Goal: Contribute content: Add original content to the website for others to see

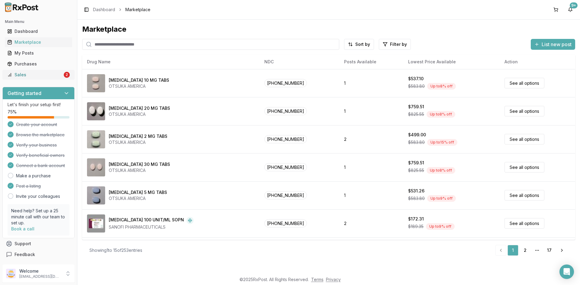
click at [22, 74] on div "Sales" at bounding box center [34, 75] width 55 height 6
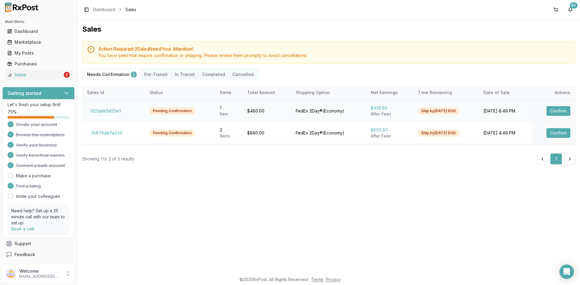
click at [556, 111] on button "Confirm" at bounding box center [558, 111] width 24 height 10
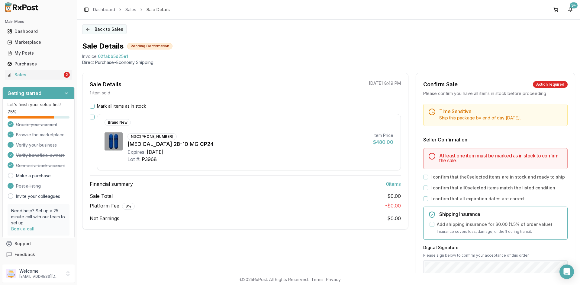
click at [102, 26] on button "Back to Sales" at bounding box center [104, 29] width 44 height 10
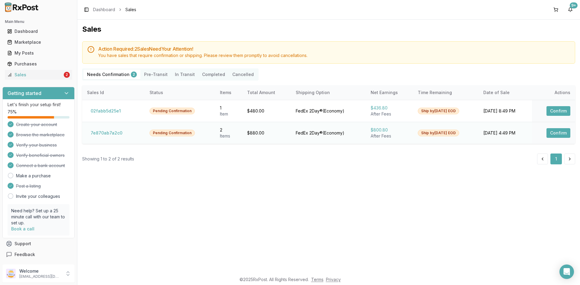
click at [563, 134] on button "Confirm" at bounding box center [558, 133] width 24 height 10
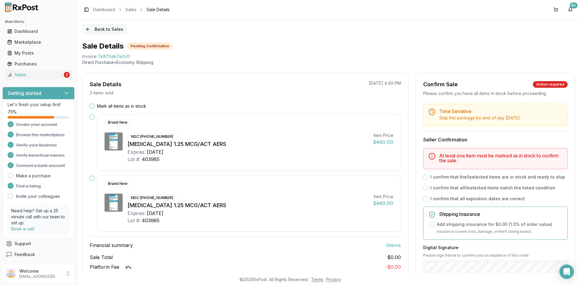
click at [104, 30] on button "Back to Sales" at bounding box center [104, 29] width 44 height 10
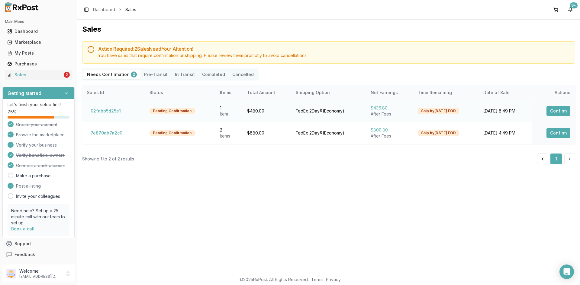
click at [560, 109] on button "Confirm" at bounding box center [558, 111] width 24 height 10
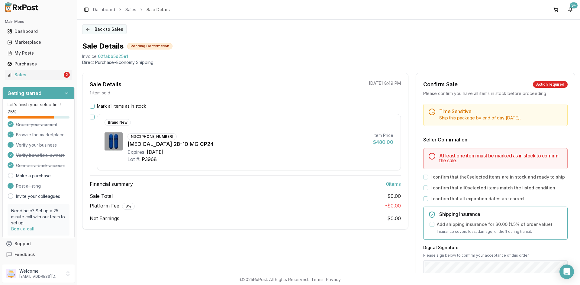
click at [97, 27] on button "Back to Sales" at bounding box center [104, 29] width 44 height 10
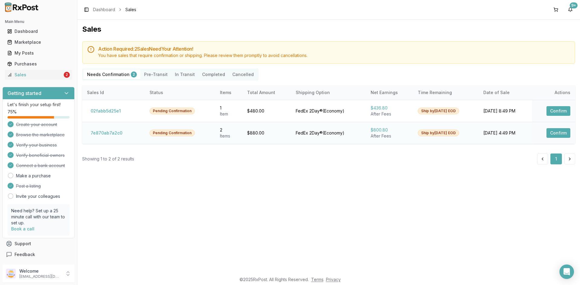
click at [559, 135] on button "Confirm" at bounding box center [558, 133] width 24 height 10
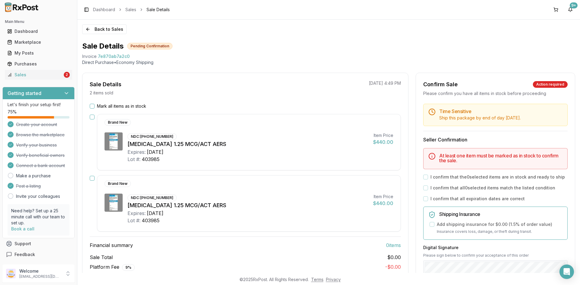
click at [93, 107] on button "Mark all items as in stock" at bounding box center [92, 106] width 5 height 5
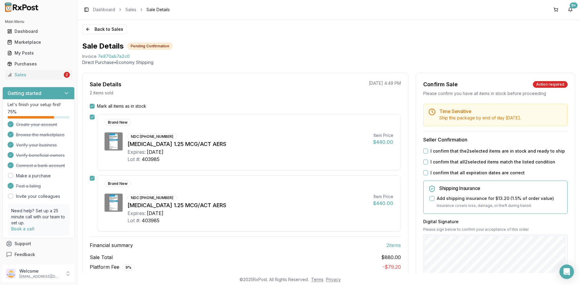
drag, startPoint x: 423, startPoint y: 151, endPoint x: 424, endPoint y: 154, distance: 3.3
click at [423, 150] on button "I confirm that the 2 selected items are in stock and ready to ship" at bounding box center [425, 151] width 5 height 5
click at [424, 164] on button "I confirm that all 2 selected items match the listed condition" at bounding box center [425, 162] width 5 height 5
click at [424, 174] on button "I confirm that all expiration dates are correct" at bounding box center [425, 173] width 5 height 5
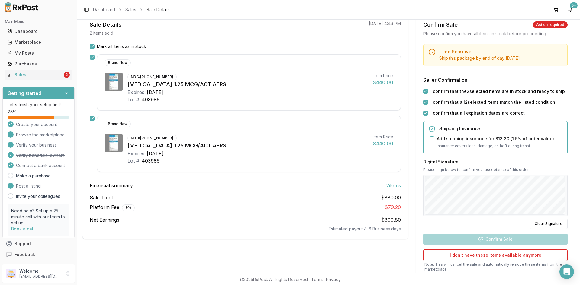
scroll to position [60, 0]
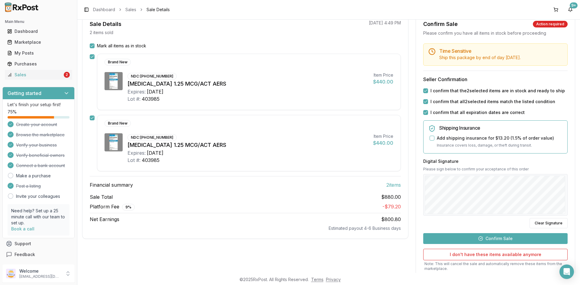
click at [499, 238] on button "Confirm Sale" at bounding box center [495, 238] width 144 height 11
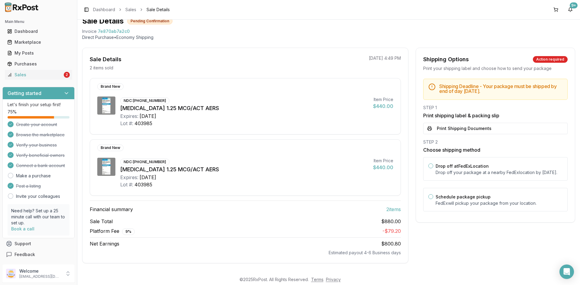
scroll to position [25, 0]
click at [465, 126] on button "Print Shipping Documents" at bounding box center [495, 128] width 144 height 11
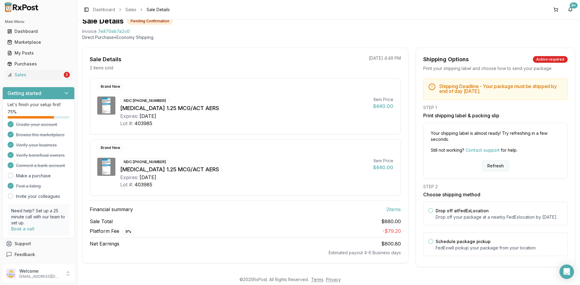
click at [489, 163] on button "Refresh" at bounding box center [495, 166] width 27 height 11
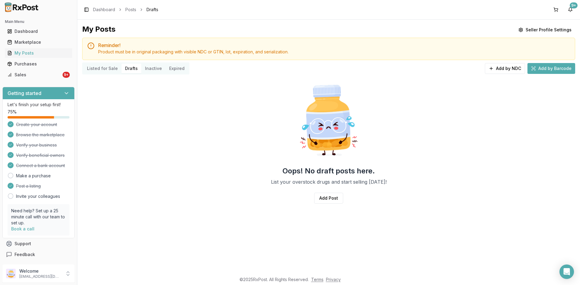
click at [105, 65] on button "Listed for Sale" at bounding box center [102, 69] width 38 height 10
click at [107, 70] on button "Listed for Sale" at bounding box center [102, 69] width 38 height 10
click at [107, 67] on button "Listed for Sale" at bounding box center [102, 69] width 38 height 10
click at [107, 66] on button "Listed for Sale" at bounding box center [102, 69] width 38 height 10
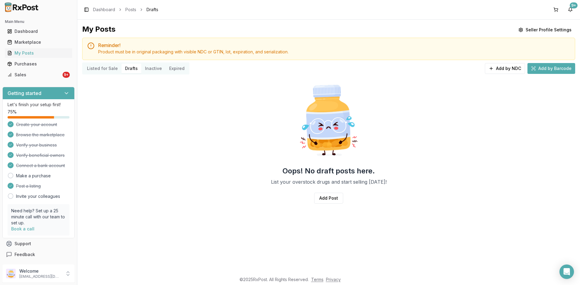
click at [107, 67] on button "Listed for Sale" at bounding box center [102, 69] width 38 height 10
click at [107, 68] on button "Listed for Sale" at bounding box center [102, 69] width 38 height 10
click at [101, 69] on button "Listed for Sale" at bounding box center [102, 69] width 38 height 10
click at [48, 43] on div "Marketplace" at bounding box center [38, 42] width 62 height 6
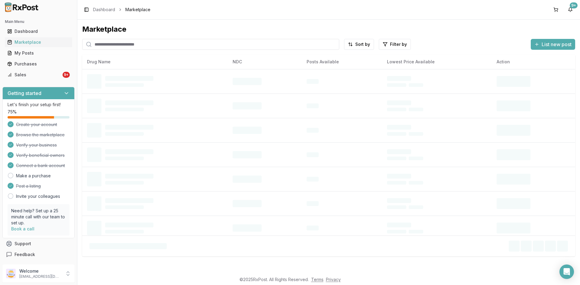
click at [126, 45] on input "search" at bounding box center [210, 44] width 257 height 11
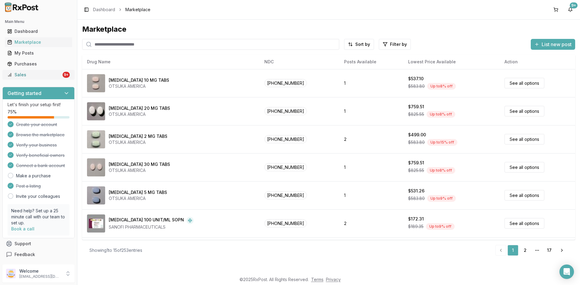
click at [46, 73] on div "Sales" at bounding box center [34, 75] width 54 height 6
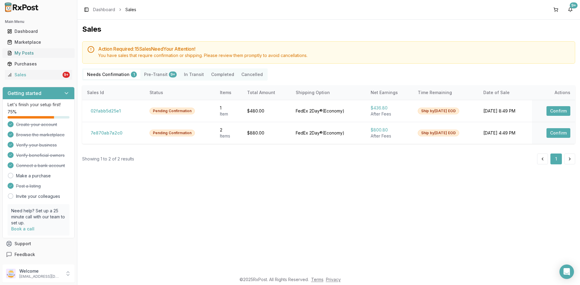
drag, startPoint x: 44, startPoint y: 46, endPoint x: 44, endPoint y: 50, distance: 3.3
click at [44, 47] on link "Marketplace" at bounding box center [38, 42] width 67 height 11
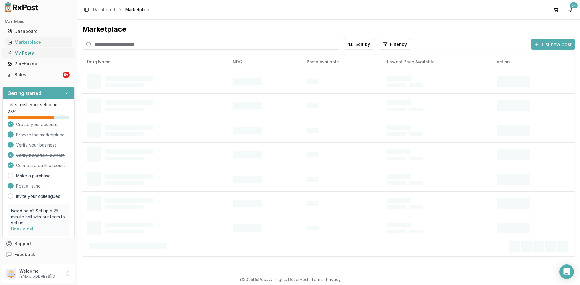
click at [44, 54] on div "My Posts" at bounding box center [38, 53] width 62 height 6
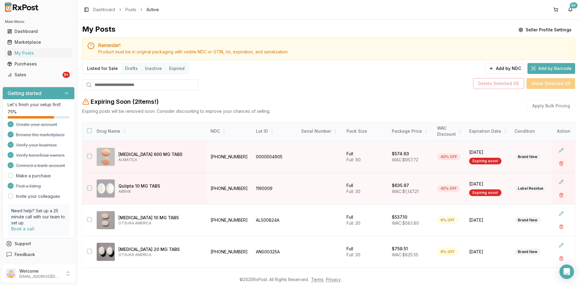
click at [137, 83] on input "search" at bounding box center [140, 84] width 116 height 11
paste input "*******"
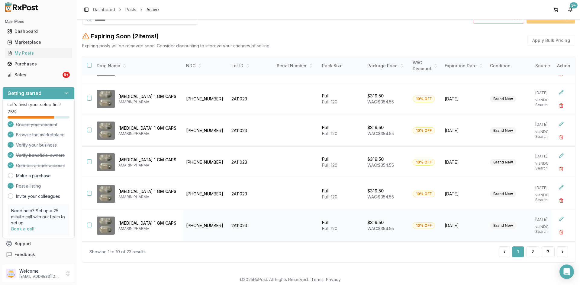
scroll to position [69, 0]
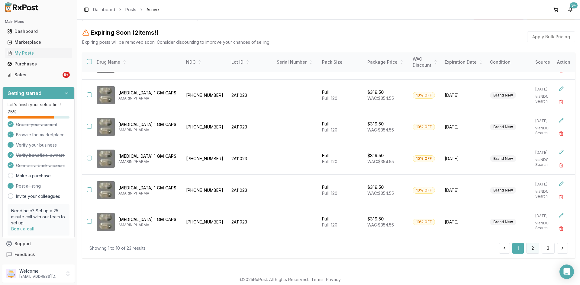
click at [529, 249] on button "2" at bounding box center [532, 248] width 13 height 11
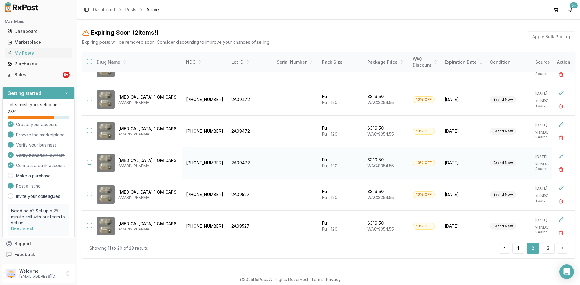
scroll to position [153, 0]
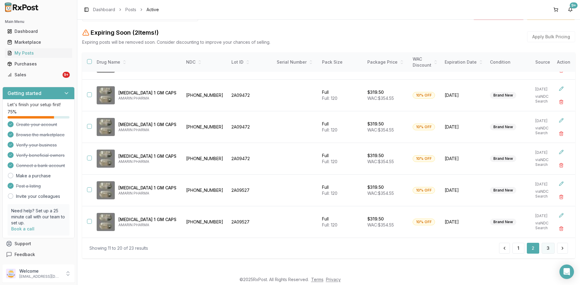
click at [546, 252] on button "3" at bounding box center [547, 248] width 13 height 11
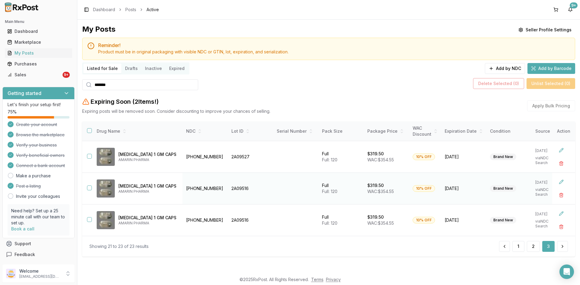
click at [88, 184] on td at bounding box center [87, 189] width 10 height 32
click at [93, 184] on td "Vascepa 1 GM CAPS AMARIN PHARMA" at bounding box center [137, 189] width 91 height 32
click at [88, 187] on button "button" at bounding box center [89, 188] width 5 height 5
click at [89, 220] on button "button" at bounding box center [89, 219] width 5 height 5
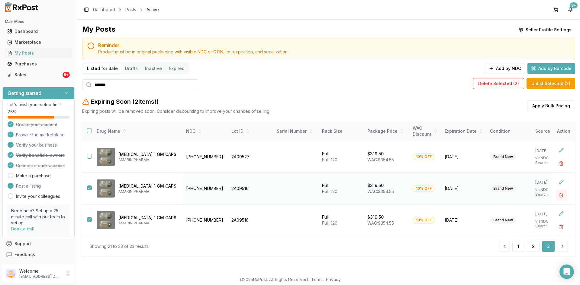
click at [561, 194] on button "button" at bounding box center [561, 195] width 11 height 11
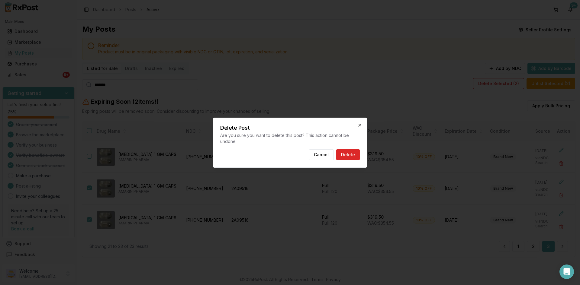
click at [375, 141] on div at bounding box center [290, 142] width 580 height 285
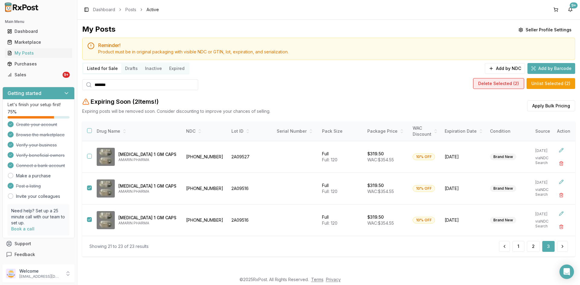
click at [492, 85] on button "Delete Selected ( 2 )" at bounding box center [498, 83] width 51 height 11
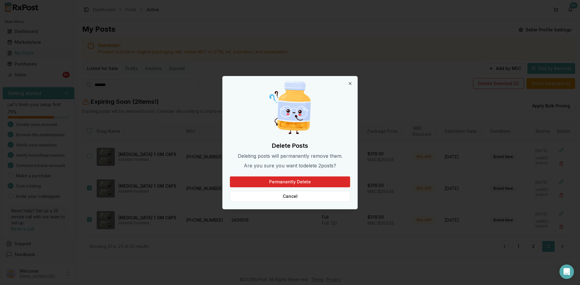
click at [330, 176] on div "Delete Posts Deleting posts will permanently remove them. Are you sure you want…" at bounding box center [290, 142] width 135 height 133
click at [330, 181] on button "Permanently Delete" at bounding box center [290, 182] width 120 height 11
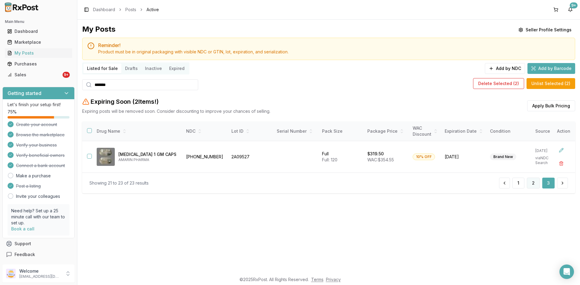
click at [531, 187] on button "2" at bounding box center [533, 183] width 13 height 11
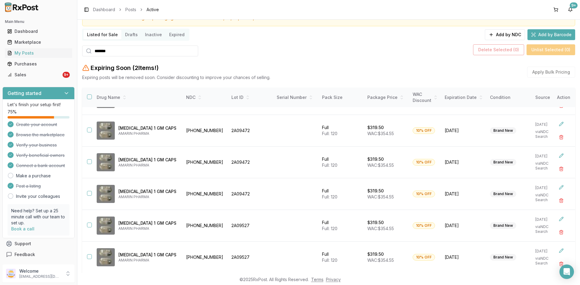
scroll to position [69, 0]
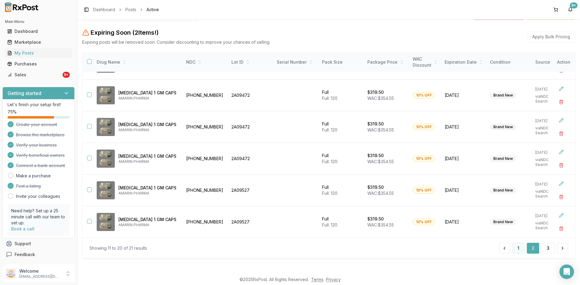
click at [517, 248] on button "1" at bounding box center [518, 248] width 12 height 11
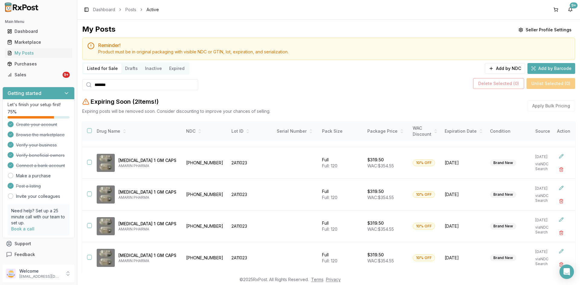
drag, startPoint x: 116, startPoint y: 85, endPoint x: 106, endPoint y: 96, distance: 14.8
click at [90, 88] on div "*******" at bounding box center [140, 84] width 116 height 11
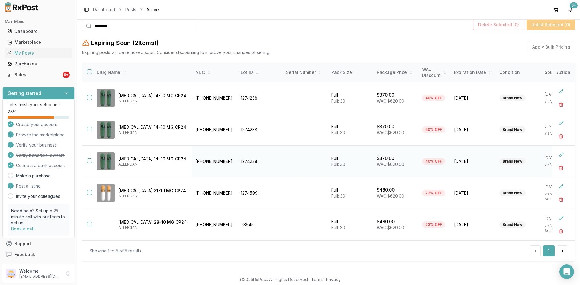
scroll to position [64, 0]
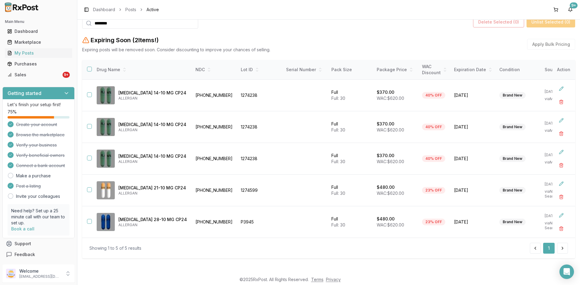
type input "********"
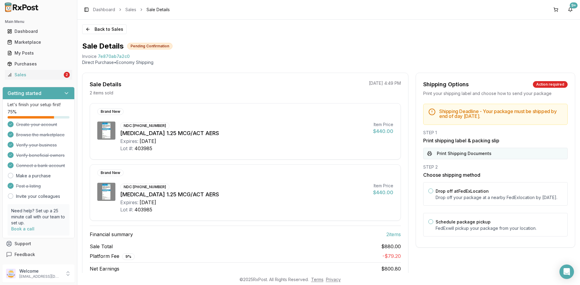
click at [469, 152] on button "Print Shipping Documents" at bounding box center [495, 153] width 144 height 11
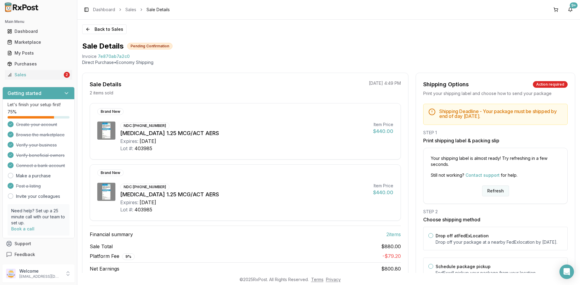
click at [499, 191] on button "Refresh" at bounding box center [495, 191] width 27 height 11
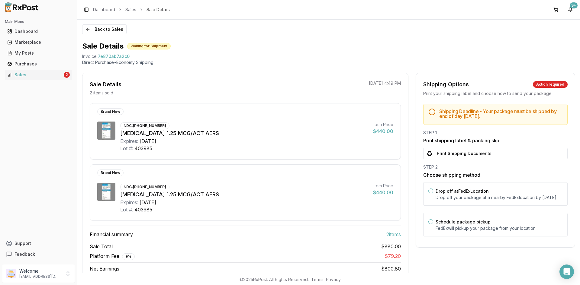
click at [455, 152] on button "Print Shipping Documents" at bounding box center [495, 153] width 144 height 11
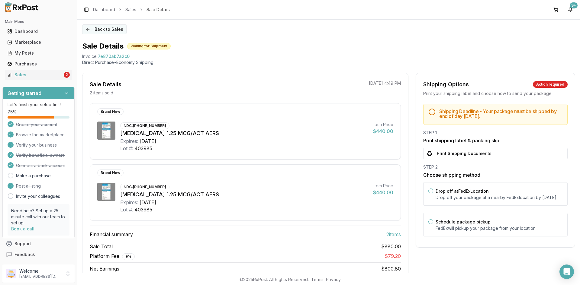
click at [102, 28] on button "Back to Sales" at bounding box center [104, 29] width 44 height 10
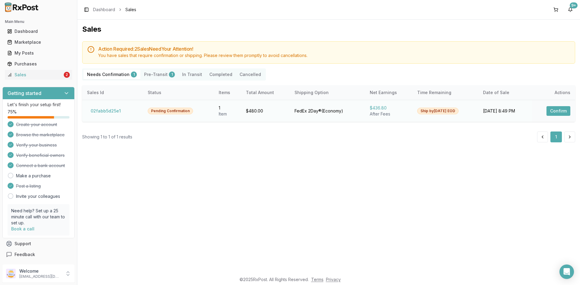
click at [560, 110] on button "Confirm" at bounding box center [558, 111] width 24 height 10
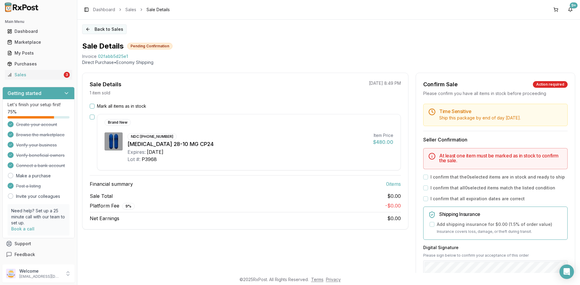
click at [114, 28] on button "Back to Sales" at bounding box center [104, 29] width 44 height 10
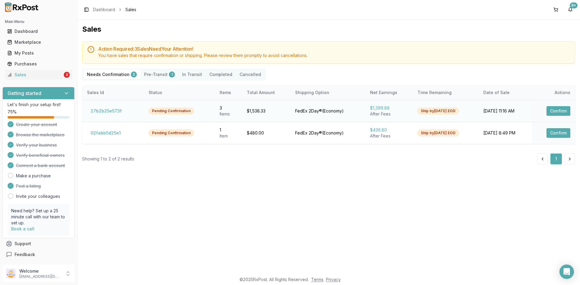
click at [555, 112] on button "Confirm" at bounding box center [558, 111] width 24 height 10
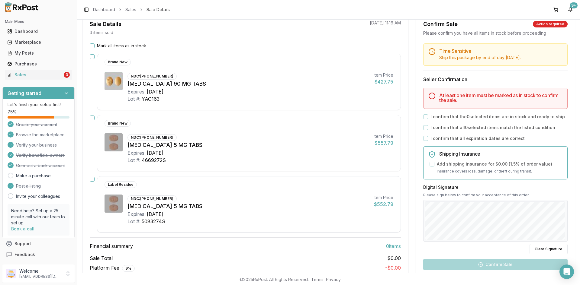
scroll to position [30, 0]
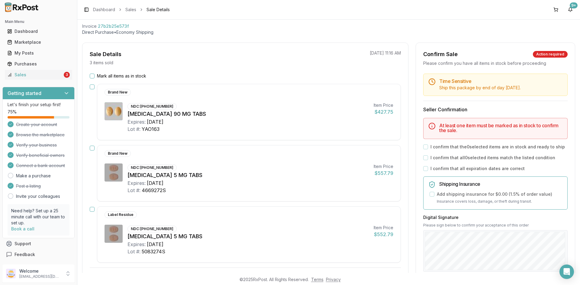
click at [92, 77] on button "Mark all items as in stock" at bounding box center [92, 76] width 5 height 5
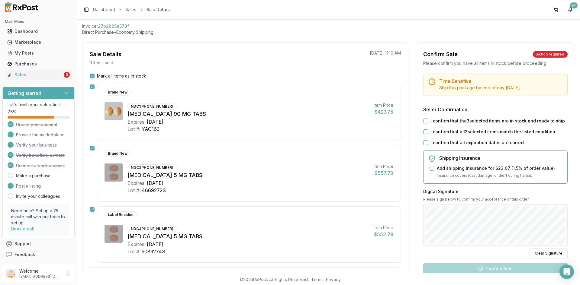
drag, startPoint x: 425, startPoint y: 122, endPoint x: 424, endPoint y: 128, distance: 6.5
click at [425, 122] on button "I confirm that the 3 selected items are in stock and ready to ship" at bounding box center [425, 121] width 5 height 5
click at [423, 136] on div "Time Sensitive Ship this package by end of day Tuesday, October 7th . Seller Co…" at bounding box center [495, 201] width 159 height 255
drag, startPoint x: 423, startPoint y: 132, endPoint x: 423, endPoint y: 137, distance: 5.4
click at [423, 131] on button "I confirm that all 3 selected items match the listed condition" at bounding box center [425, 132] width 5 height 5
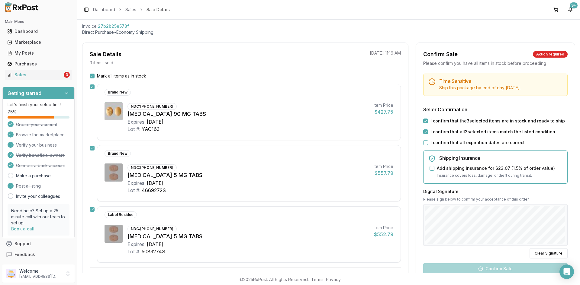
click at [423, 143] on button "I confirm that all expiration dates are correct" at bounding box center [425, 142] width 5 height 5
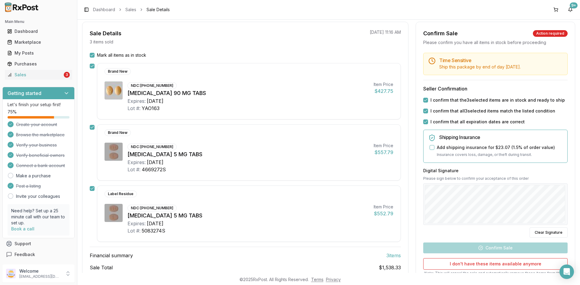
scroll to position [60, 0]
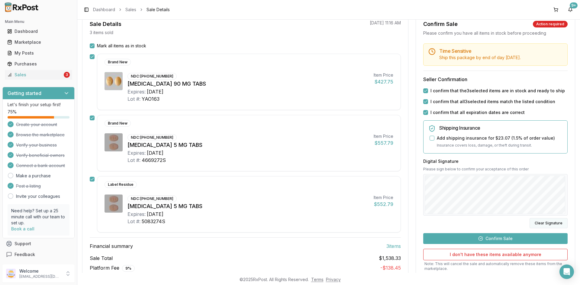
click at [541, 223] on button "Clear Signature" at bounding box center [548, 223] width 38 height 10
click at [496, 241] on button "Confirm Sale" at bounding box center [495, 238] width 144 height 11
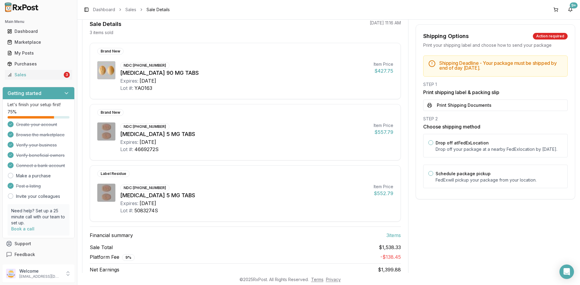
click at [466, 107] on button "Print Shipping Documents" at bounding box center [495, 105] width 144 height 11
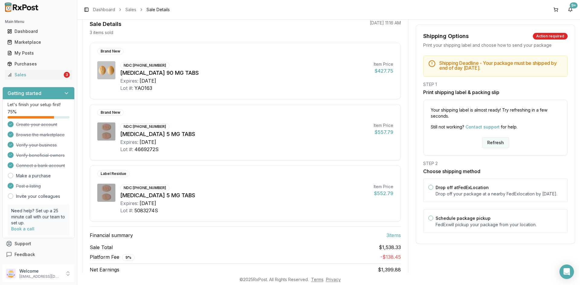
click at [492, 141] on button "Refresh" at bounding box center [495, 142] width 27 height 11
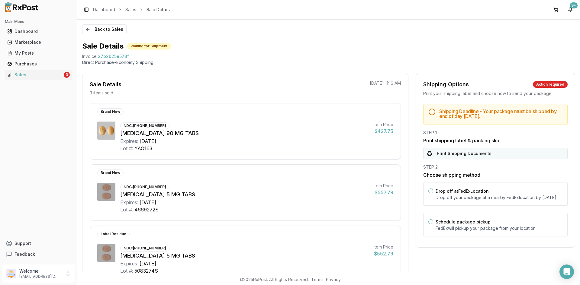
click at [473, 155] on button "Print Shipping Documents" at bounding box center [495, 153] width 144 height 11
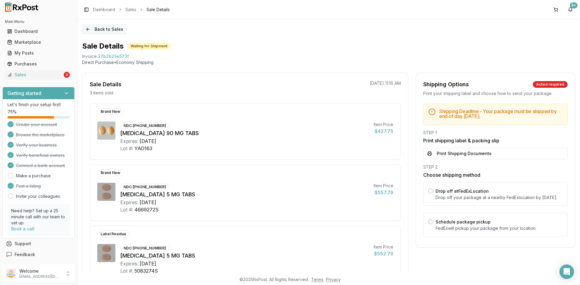
click at [102, 30] on button "Back to Sales" at bounding box center [104, 29] width 44 height 10
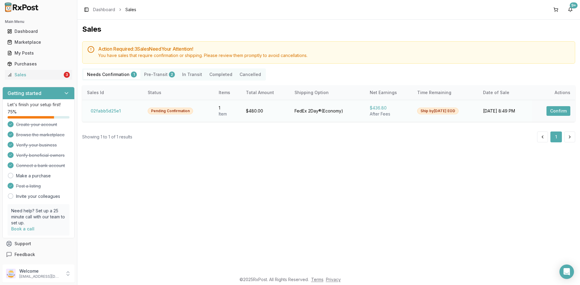
click at [555, 110] on button "Confirm" at bounding box center [558, 111] width 24 height 10
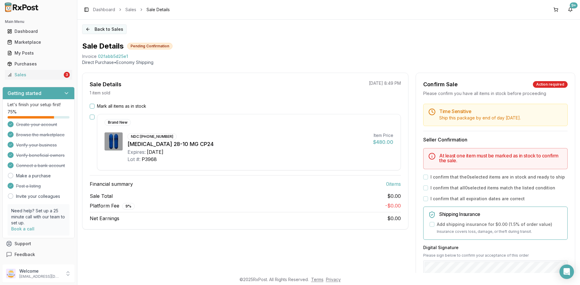
click at [106, 27] on button "Back to Sales" at bounding box center [104, 29] width 44 height 10
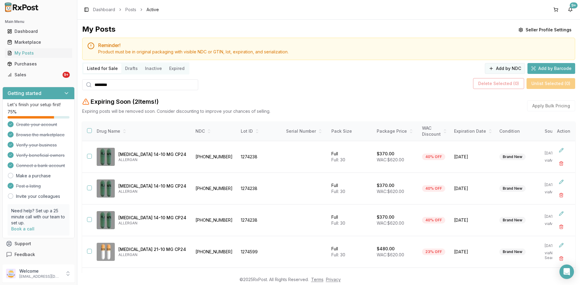
click at [497, 67] on button "Add by NDC" at bounding box center [505, 68] width 40 height 11
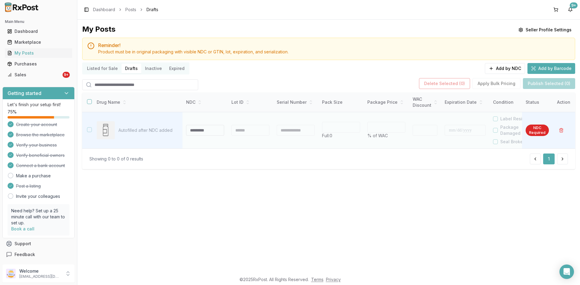
click at [197, 128] on input at bounding box center [205, 130] width 38 height 11
click at [191, 130] on input "**********" at bounding box center [205, 130] width 38 height 11
click at [201, 129] on input "**********" at bounding box center [205, 130] width 38 height 11
drag, startPoint x: 217, startPoint y: 133, endPoint x: 163, endPoint y: 132, distance: 53.8
click at [163, 132] on tr "**********" at bounding box center [357, 130] width 551 height 37
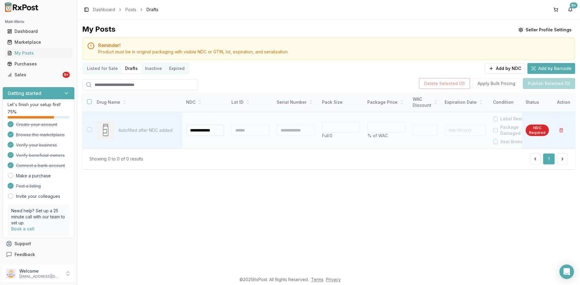
scroll to position [0, 1]
type input "**********"
click at [247, 130] on div at bounding box center [250, 130] width 38 height 11
type input "**"
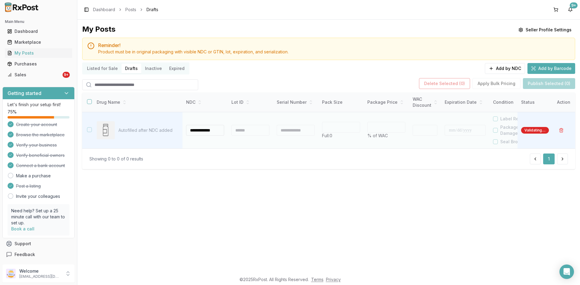
type input "*"
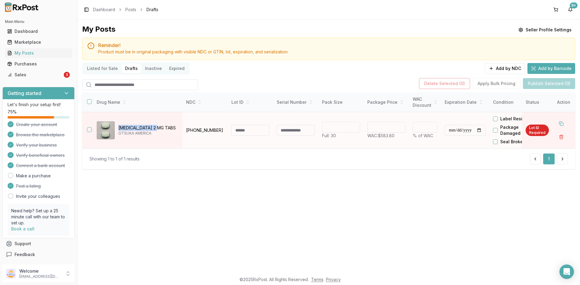
drag, startPoint x: 160, startPoint y: 125, endPoint x: 119, endPoint y: 130, distance: 41.0
click at [119, 130] on p "Abilify 2 MG TABS" at bounding box center [147, 128] width 59 height 6
copy p "Abilify 2 MG TABS"
drag, startPoint x: 222, startPoint y: 129, endPoint x: 183, endPoint y: 133, distance: 38.5
click at [183, 133] on td "59148-0006-13" at bounding box center [204, 130] width 45 height 37
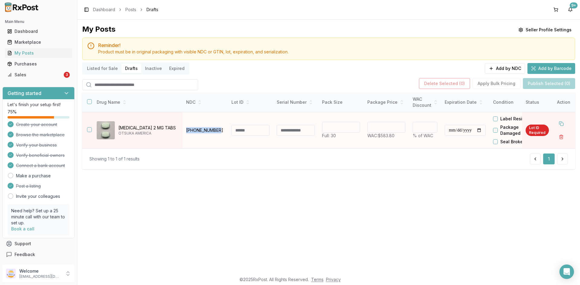
copy p "59148-0006-13"
drag, startPoint x: 398, startPoint y: 136, endPoint x: 381, endPoint y: 136, distance: 16.6
click at [380, 136] on p "WAC: $583.80" at bounding box center [386, 136] width 38 height 6
copy span "$583.80"
click at [503, 64] on button "Add by NDC" at bounding box center [505, 68] width 40 height 11
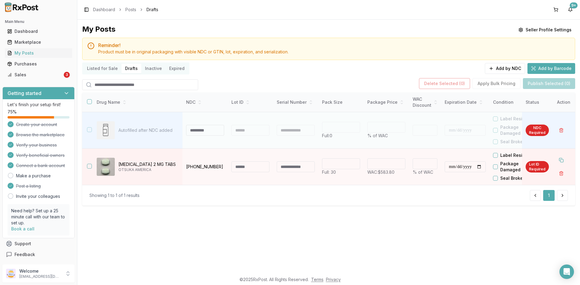
click at [197, 131] on input at bounding box center [205, 130] width 38 height 11
type input "**********"
click at [248, 131] on div at bounding box center [250, 130] width 38 height 11
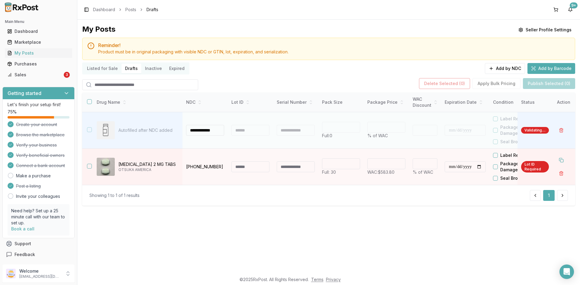
type input "**"
type input "*"
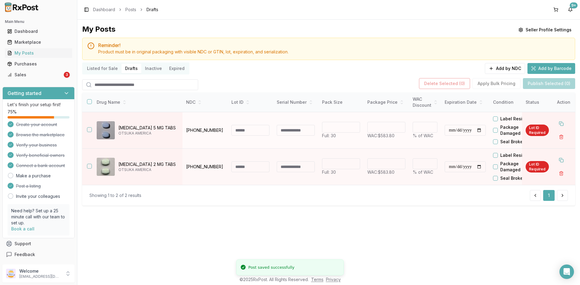
click at [217, 131] on p "59148-0007-13" at bounding box center [205, 130] width 38 height 6
drag, startPoint x: 218, startPoint y: 130, endPoint x: 186, endPoint y: 133, distance: 31.5
click at [185, 131] on td "59148-0007-13" at bounding box center [204, 130] width 45 height 37
copy p "59148-0007-13"
drag, startPoint x: 401, startPoint y: 136, endPoint x: 379, endPoint y: 137, distance: 21.5
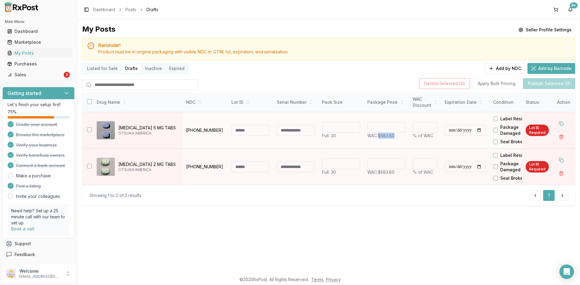
click at [379, 136] on p "WAC: $583.80" at bounding box center [386, 136] width 38 height 6
copy span "$583.80"
click at [502, 69] on button "Add by NDC" at bounding box center [505, 68] width 40 height 11
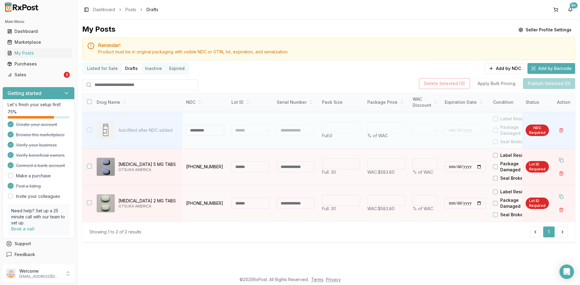
click at [204, 133] on input at bounding box center [205, 130] width 38 height 11
type input "**********"
click at [245, 129] on div at bounding box center [250, 130] width 38 height 11
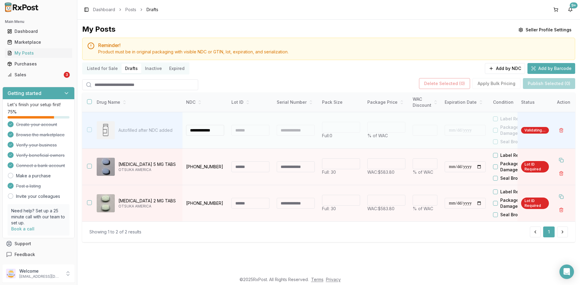
type input "**"
type input "*"
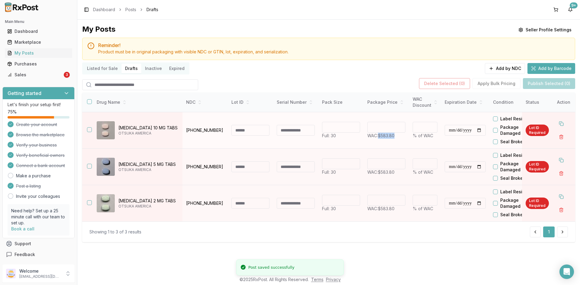
drag, startPoint x: 400, startPoint y: 137, endPoint x: 378, endPoint y: 138, distance: 22.7
click at [378, 138] on p "WAC: $583.80" at bounding box center [386, 136] width 38 height 6
copy span "$583.80"
click at [500, 70] on button "Add by NDC" at bounding box center [505, 68] width 40 height 11
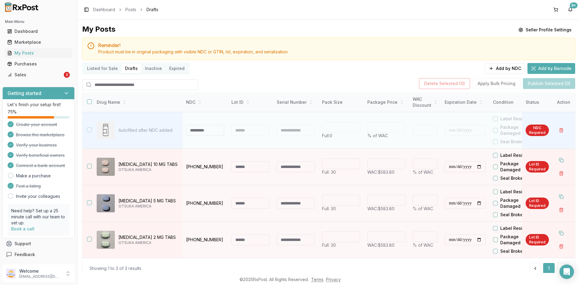
click at [191, 129] on input at bounding box center [205, 130] width 38 height 11
type input "**********"
click at [237, 129] on div at bounding box center [250, 130] width 38 height 11
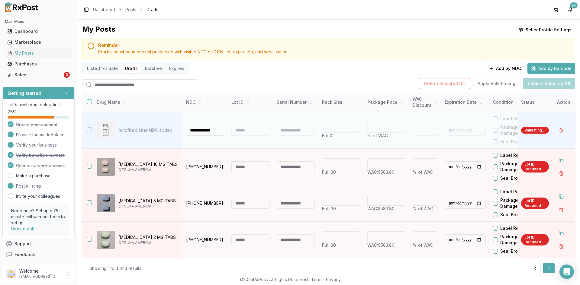
type input "**"
type input "*"
click at [238, 129] on div at bounding box center [250, 130] width 38 height 11
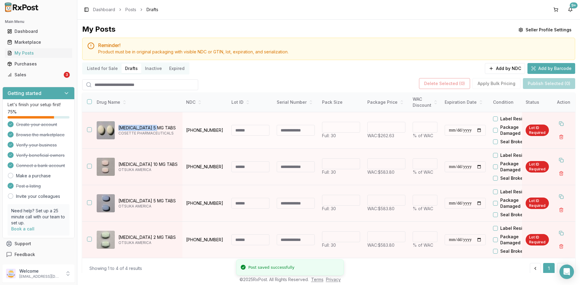
drag, startPoint x: 161, startPoint y: 127, endPoint x: 118, endPoint y: 124, distance: 42.4
click at [118, 124] on div "Benicar 5 MG TABS COSETTE PHARMACEUTICALS" at bounding box center [137, 130] width 81 height 18
copy p "Benicar 5 MG TABS"
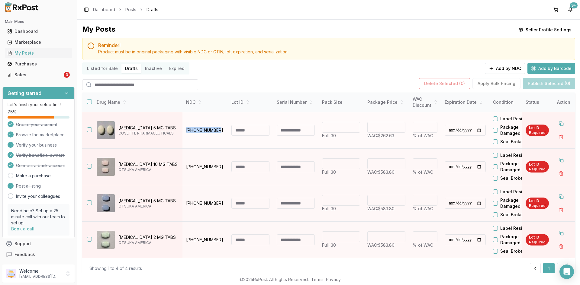
drag, startPoint x: 219, startPoint y: 130, endPoint x: 182, endPoint y: 132, distance: 36.9
click at [182, 131] on td "00713-0860-30" at bounding box center [204, 130] width 45 height 37
copy p "00713-0860-30"
drag, startPoint x: 399, startPoint y: 137, endPoint x: 394, endPoint y: 148, distance: 11.9
click at [379, 136] on p "WAC: $262.63" at bounding box center [386, 136] width 38 height 6
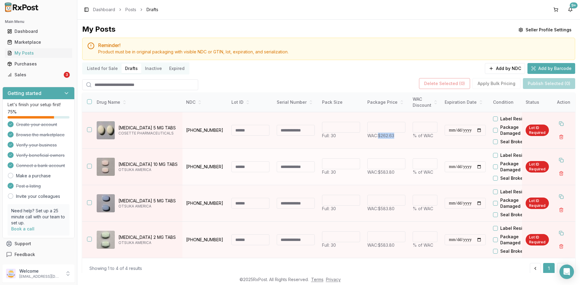
copy span "$262.63"
click at [505, 66] on button "Add by NDC" at bounding box center [505, 68] width 40 height 11
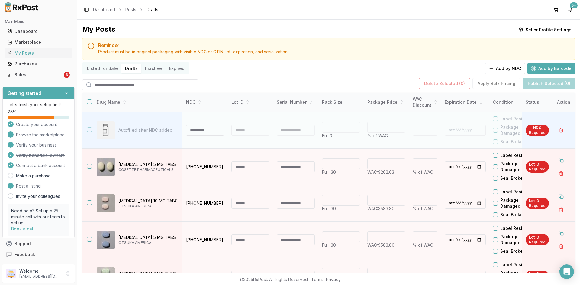
click at [196, 132] on input at bounding box center [205, 130] width 38 height 11
type input "**********"
click at [248, 126] on div at bounding box center [250, 130] width 38 height 11
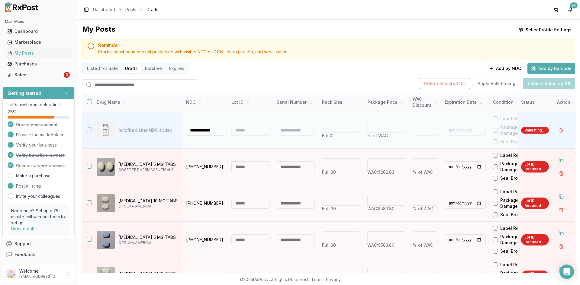
type input "**"
type input "*"
click at [247, 130] on div at bounding box center [250, 130] width 38 height 11
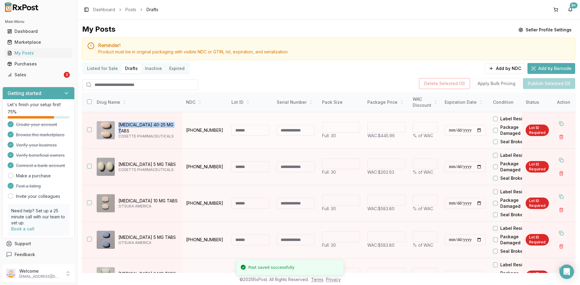
drag, startPoint x: 178, startPoint y: 128, endPoint x: 118, endPoint y: 127, distance: 59.8
click at [118, 127] on td "Benicar HCT 40-25 MG TABS COSETTE PHARMACEUTICALS" at bounding box center [137, 130] width 91 height 37
copy p "Benicar HCT 40-25 MG TABS"
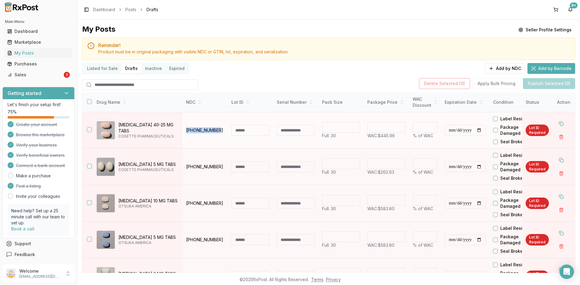
drag, startPoint x: 219, startPoint y: 131, endPoint x: 187, endPoint y: 131, distance: 32.0
click at [187, 131] on p "00713-0865-30" at bounding box center [205, 130] width 38 height 6
drag, startPoint x: 398, startPoint y: 136, endPoint x: 379, endPoint y: 138, distance: 19.4
click at [379, 138] on p "WAC: $445.96" at bounding box center [386, 136] width 38 height 6
click at [502, 68] on button "Add by NDC" at bounding box center [505, 68] width 40 height 11
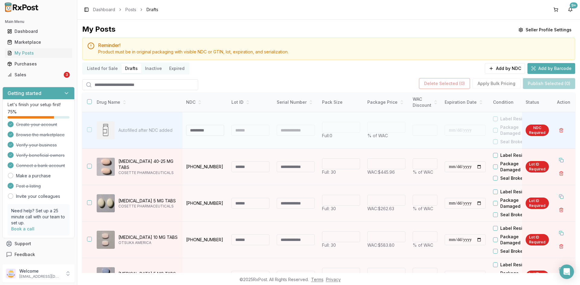
click at [197, 133] on input at bounding box center [205, 130] width 38 height 11
type input "**********"
click at [247, 131] on div at bounding box center [250, 130] width 38 height 11
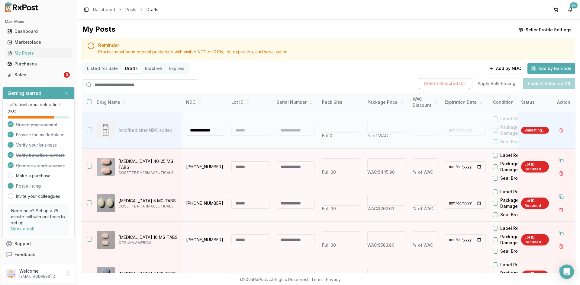
type input "***"
type input "*"
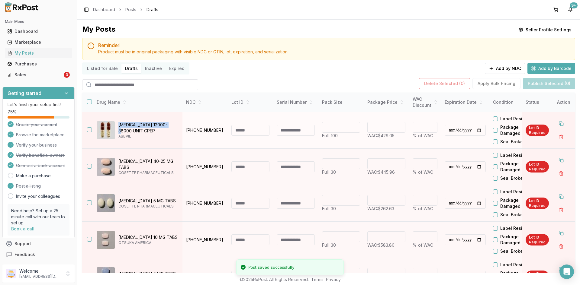
drag, startPoint x: 170, startPoint y: 126, endPoint x: 117, endPoint y: 123, distance: 52.3
click at [117, 123] on div "Creon 12000-38000 UNIT CPEP ABBVIE" at bounding box center [137, 130] width 81 height 18
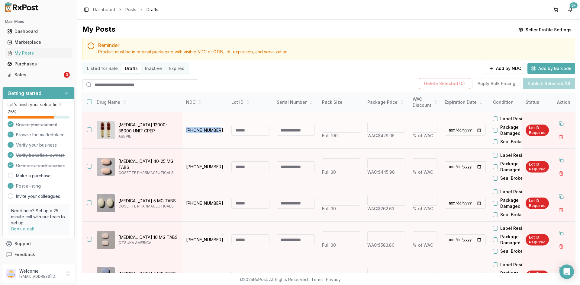
drag, startPoint x: 220, startPoint y: 131, endPoint x: 186, endPoint y: 132, distance: 33.5
click at [186, 132] on p "00032-0047-70" at bounding box center [205, 130] width 38 height 6
drag, startPoint x: 397, startPoint y: 136, endPoint x: 379, endPoint y: 138, distance: 18.2
click at [379, 138] on p "WAC: $429.05" at bounding box center [386, 136] width 38 height 6
click at [498, 66] on button "Add by NDC" at bounding box center [505, 68] width 40 height 11
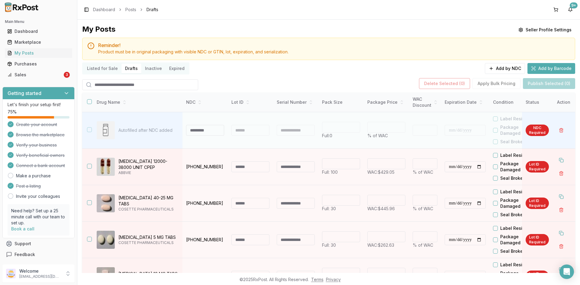
click at [196, 130] on input at bounding box center [205, 130] width 38 height 11
type input "**********"
click at [245, 130] on div at bounding box center [250, 130] width 38 height 11
type input "***"
type input "*"
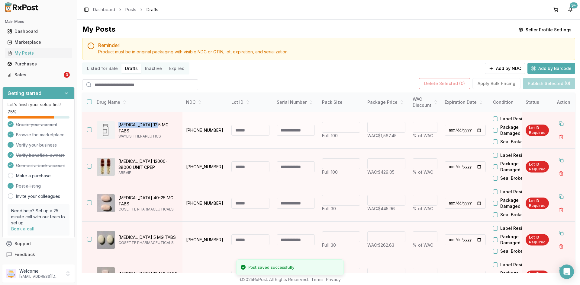
drag, startPoint x: 162, startPoint y: 127, endPoint x: 150, endPoint y: 142, distance: 19.4
click at [118, 126] on p "Coreg 12.5 MG TABS" at bounding box center [147, 128] width 59 height 12
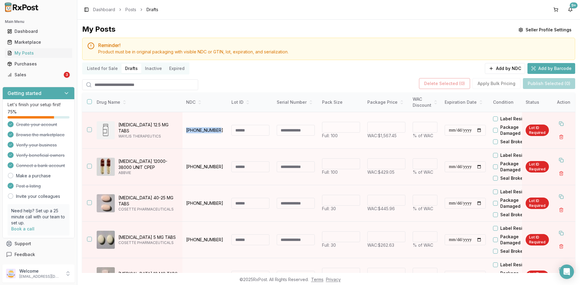
drag, startPoint x: 220, startPoint y: 130, endPoint x: 184, endPoint y: 134, distance: 36.4
click at [184, 133] on td "80725-0141-20" at bounding box center [204, 130] width 45 height 37
drag, startPoint x: 400, startPoint y: 136, endPoint x: 379, endPoint y: 136, distance: 21.1
click at [379, 136] on p "WAC: $1,567.45" at bounding box center [386, 136] width 38 height 6
click at [503, 67] on button "Add by NDC" at bounding box center [505, 68] width 40 height 11
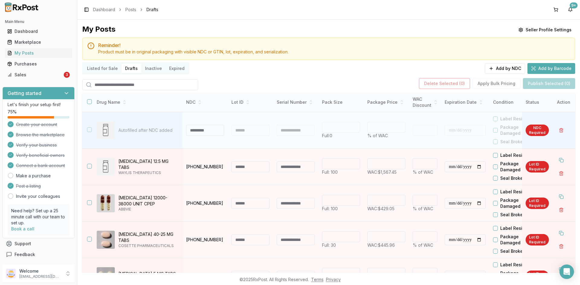
click at [195, 131] on input at bounding box center [205, 130] width 38 height 11
type input "**********"
click at [253, 132] on div at bounding box center [250, 130] width 38 height 11
type input "**"
type input "*"
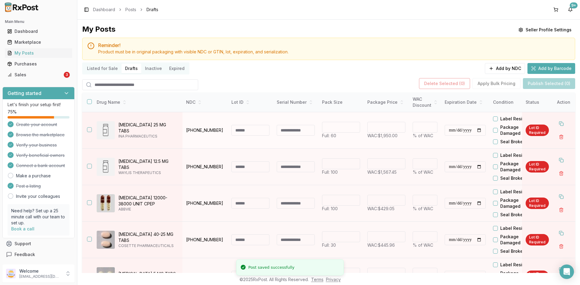
drag, startPoint x: 177, startPoint y: 124, endPoint x: 120, endPoint y: 127, distance: 57.7
click at [120, 127] on p "Diclofenac Potassium 25 MG TABS" at bounding box center [147, 128] width 59 height 12
drag, startPoint x: 398, startPoint y: 137, endPoint x: 379, endPoint y: 140, distance: 19.5
click at [380, 139] on td "******* WAC: $1,950.00" at bounding box center [385, 130] width 45 height 37
click at [500, 67] on button "Add by NDC" at bounding box center [505, 68] width 40 height 11
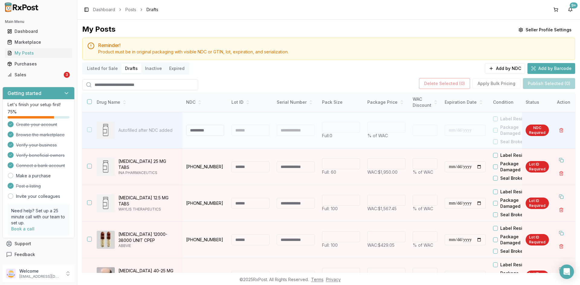
click at [204, 130] on input at bounding box center [205, 130] width 38 height 11
type input "**********"
click at [257, 131] on div at bounding box center [250, 130] width 38 height 11
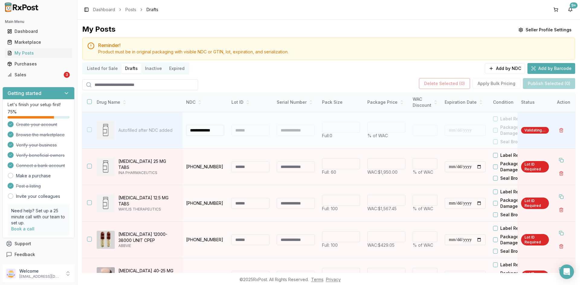
type input "**"
type input "*"
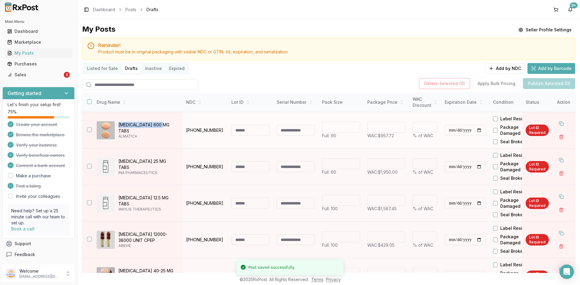
drag, startPoint x: 162, startPoint y: 126, endPoint x: 119, endPoint y: 127, distance: 42.9
click at [119, 127] on p "Gralise 600 MG TABS" at bounding box center [147, 128] width 59 height 12
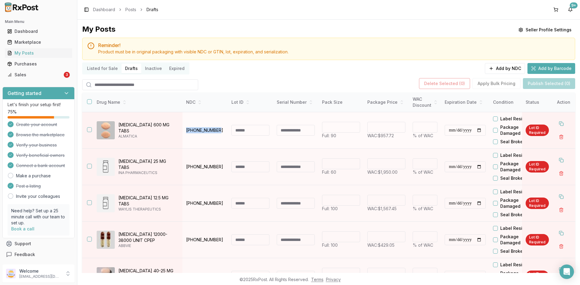
drag, startPoint x: 220, startPoint y: 130, endPoint x: 186, endPoint y: 132, distance: 34.2
click at [186, 132] on p "52427-0806-90" at bounding box center [205, 130] width 38 height 6
drag, startPoint x: 396, startPoint y: 137, endPoint x: 380, endPoint y: 139, distance: 16.3
click at [380, 139] on p "WAC: $957.72" at bounding box center [386, 136] width 38 height 6
click at [497, 69] on button "Add by NDC" at bounding box center [505, 68] width 40 height 11
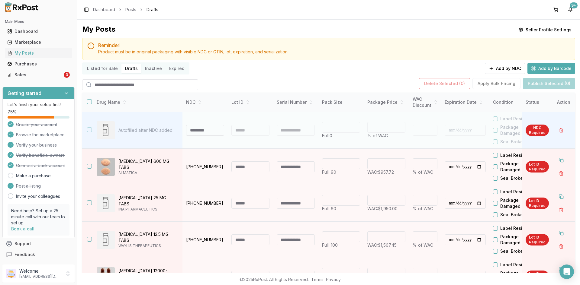
click at [251, 134] on div at bounding box center [250, 130] width 38 height 11
click at [207, 134] on input at bounding box center [205, 130] width 38 height 11
paste input "**********"
type input "**********"
click at [246, 134] on div at bounding box center [250, 130] width 38 height 11
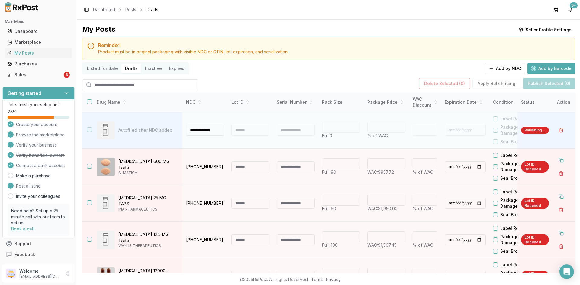
click at [248, 133] on div at bounding box center [250, 130] width 38 height 11
type input "**"
type input "*"
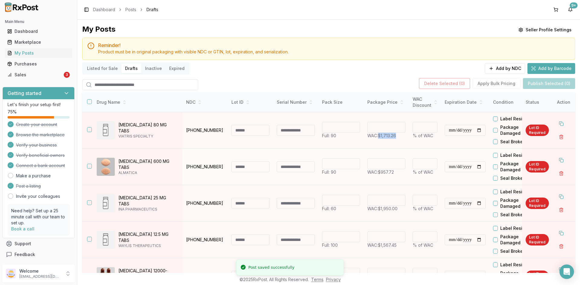
drag, startPoint x: 402, startPoint y: 136, endPoint x: 392, endPoint y: 152, distance: 19.6
click at [378, 139] on p "WAC: $1,713.26" at bounding box center [386, 136] width 38 height 6
click at [501, 69] on button "Add by NDC" at bounding box center [505, 68] width 40 height 11
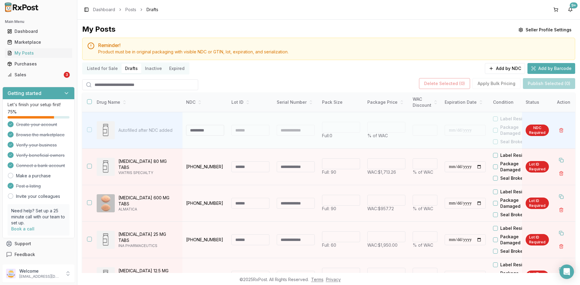
click at [202, 131] on input at bounding box center [205, 130] width 38 height 11
type input "**********"
click at [244, 130] on div at bounding box center [250, 130] width 38 height 11
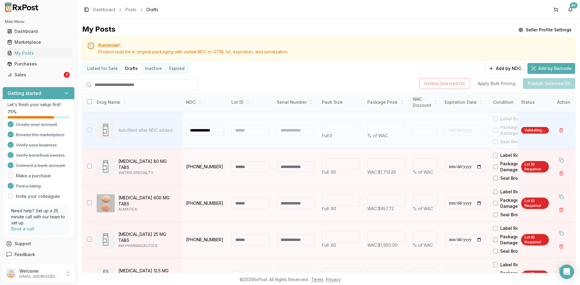
type input "**"
type input "*"
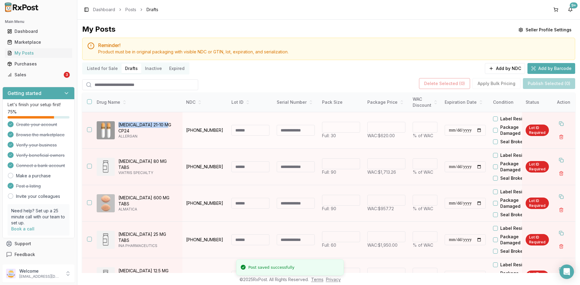
drag, startPoint x: 170, startPoint y: 127, endPoint x: 119, endPoint y: 125, distance: 51.1
click at [119, 125] on div "Namzaric 21-10 MG CP24 ALLERGAN" at bounding box center [137, 130] width 81 height 18
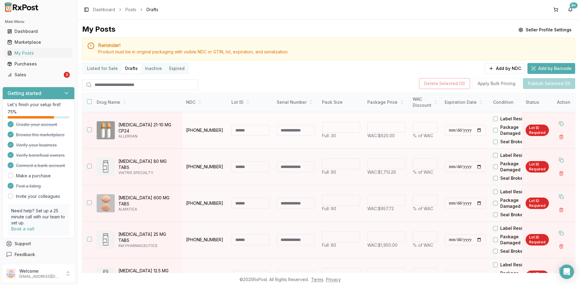
click at [161, 141] on td "Namzaric 21-10 MG CP24 ALLERGAN" at bounding box center [137, 130] width 91 height 37
drag, startPoint x: 157, startPoint y: 128, endPoint x: 147, endPoint y: 154, distance: 27.5
click at [117, 125] on div "Namzaric 21-10 MG CP24 ALLERGAN" at bounding box center [137, 130] width 81 height 18
drag, startPoint x: 220, startPoint y: 130, endPoint x: 185, endPoint y: 136, distance: 35.3
click at [185, 133] on td "00456-1221-30" at bounding box center [204, 130] width 45 height 37
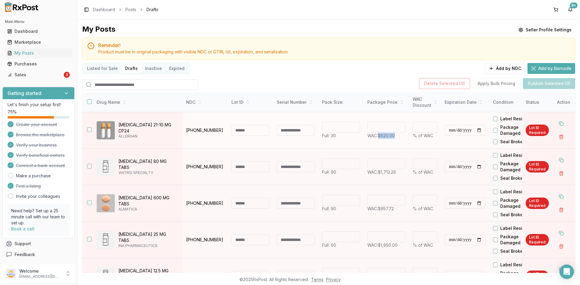
drag, startPoint x: 398, startPoint y: 137, endPoint x: 379, endPoint y: 138, distance: 19.3
click at [379, 136] on p "WAC: $620.00" at bounding box center [386, 136] width 38 height 6
click at [499, 69] on button "Add by NDC" at bounding box center [505, 68] width 40 height 11
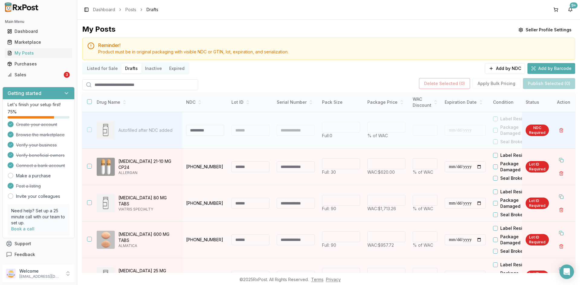
click at [198, 131] on input at bounding box center [205, 130] width 38 height 11
type input "**********"
click at [244, 132] on div at bounding box center [250, 130] width 38 height 11
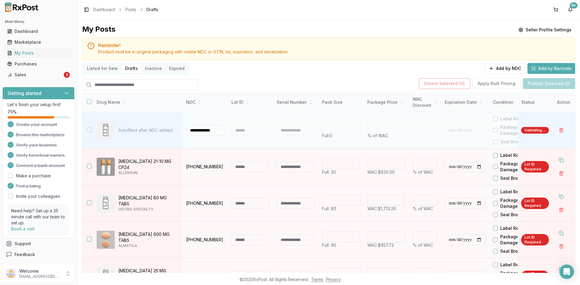
click at [245, 131] on div at bounding box center [250, 130] width 38 height 11
type input "**"
type input "*"
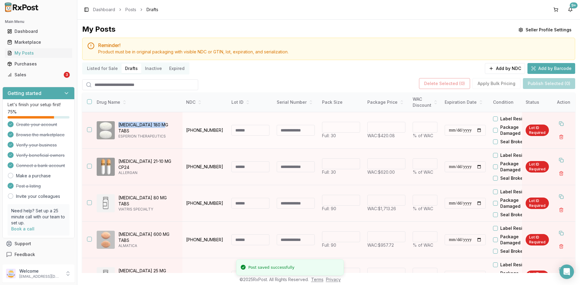
drag, startPoint x: 164, startPoint y: 127, endPoint x: 117, endPoint y: 127, distance: 46.5
click at [117, 127] on div "Nexletol 180 MG TABS ESPERION THERAPEUTICS" at bounding box center [137, 130] width 81 height 18
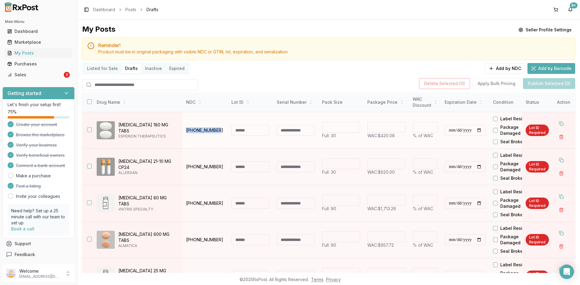
drag, startPoint x: 220, startPoint y: 130, endPoint x: 185, endPoint y: 132, distance: 35.1
click at [186, 132] on td "72426-0118-03" at bounding box center [204, 130] width 45 height 37
click at [506, 67] on button "Add by NDC" at bounding box center [505, 68] width 40 height 11
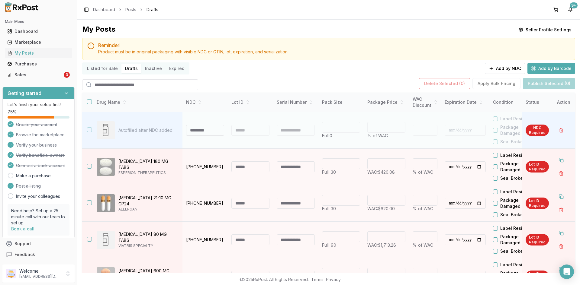
click at [194, 131] on input at bounding box center [205, 130] width 38 height 11
type input "**********"
click at [254, 133] on div at bounding box center [250, 130] width 38 height 11
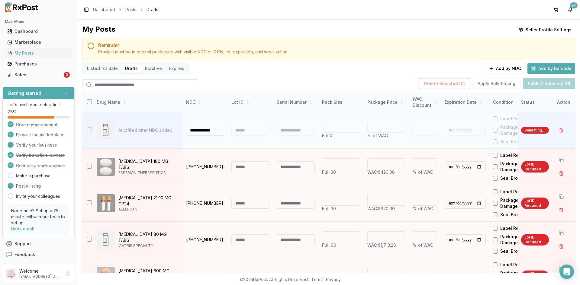
type input "*"
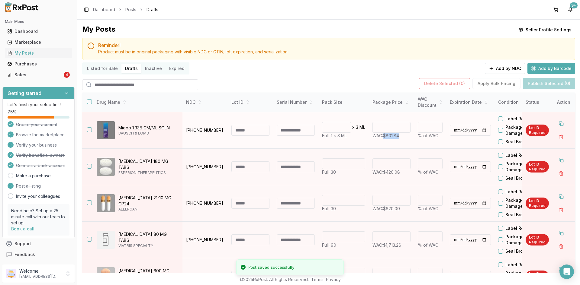
drag, startPoint x: 404, startPoint y: 138, endPoint x: 383, endPoint y: 141, distance: 20.8
click at [384, 140] on td "****** WAC: $801.84" at bounding box center [391, 130] width 45 height 37
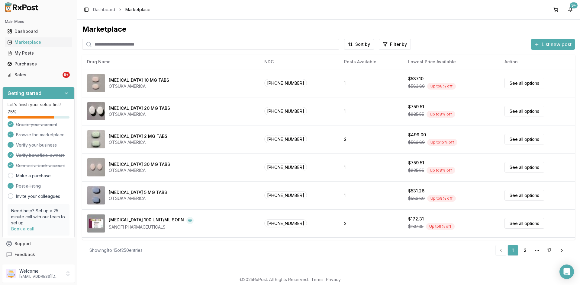
click at [114, 48] on input "search" at bounding box center [210, 44] width 257 height 11
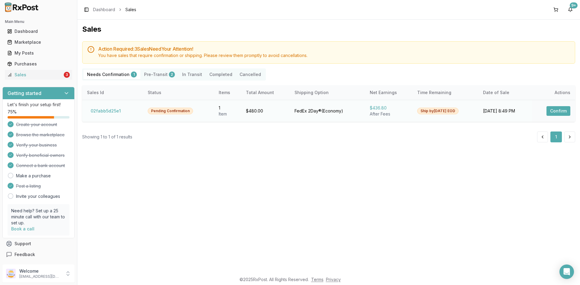
click at [561, 109] on button "Confirm" at bounding box center [558, 111] width 24 height 10
